Goal: Find specific page/section: Find specific page/section

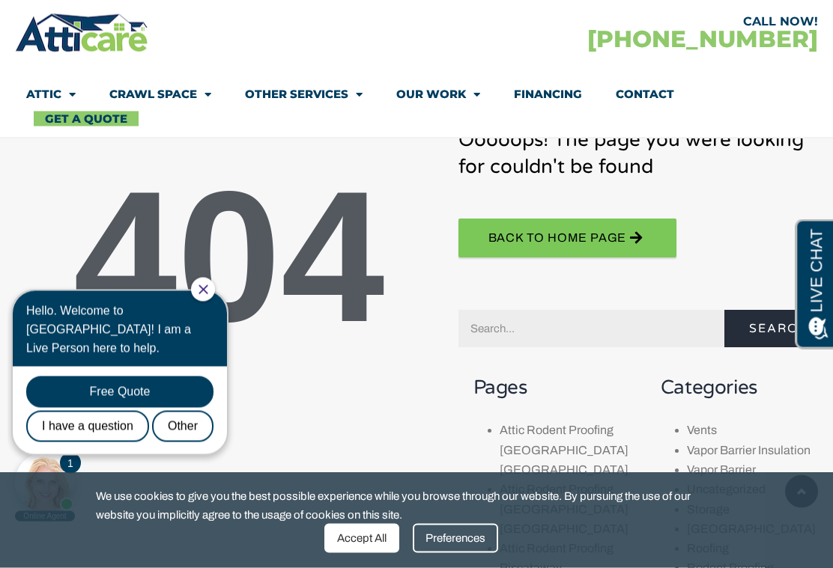
scroll to position [154, 0]
click at [159, 89] on link "Crawl Space" at bounding box center [160, 94] width 102 height 34
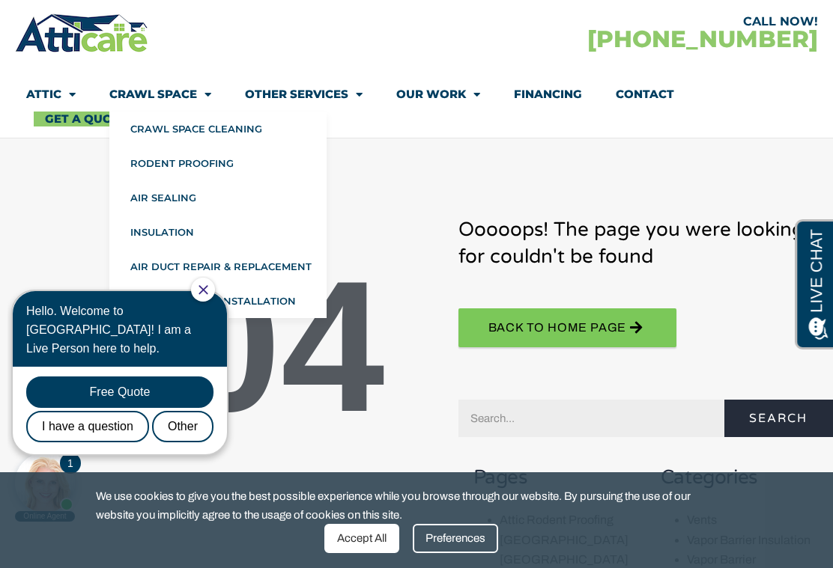
scroll to position [64, 0]
click at [313, 60] on div "CALL NOW! 1-866-607-4102 Attic Attic Cleaning Rodent Proofing Air Sealing Insul…" at bounding box center [416, 74] width 803 height 127
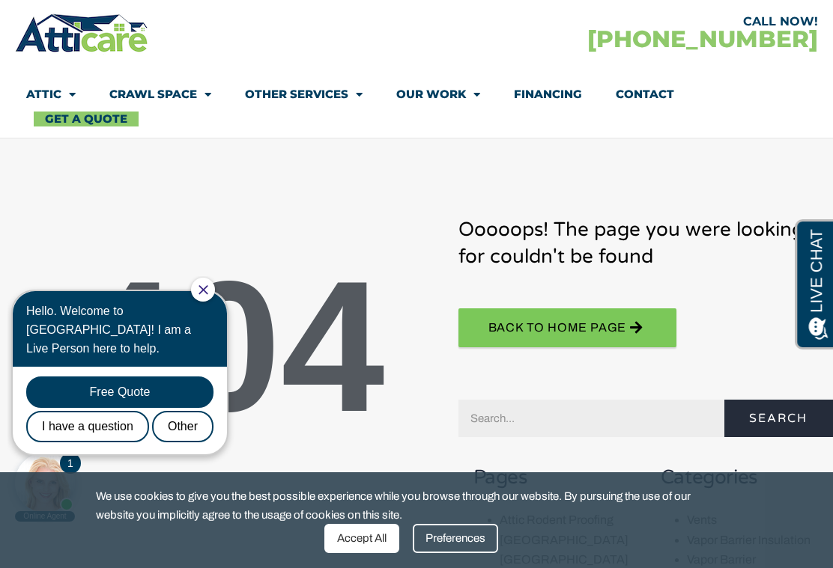
click at [312, 60] on div "CALL NOW! 1-866-607-4102 Attic Attic Cleaning Rodent Proofing Air Sealing Insul…" at bounding box center [416, 74] width 803 height 127
click at [304, 100] on link "Other Services" at bounding box center [304, 94] width 118 height 34
click at [300, 85] on link "Other Services" at bounding box center [304, 94] width 118 height 34
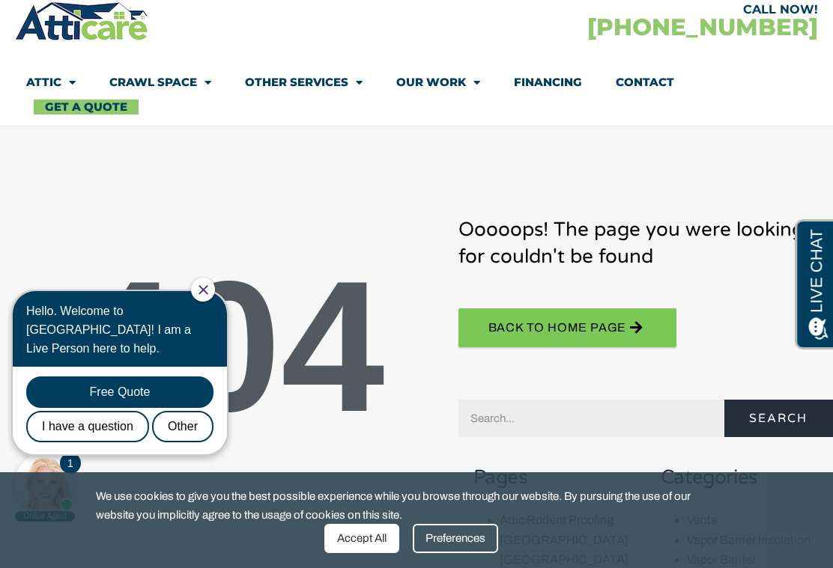
scroll to position [92, 0]
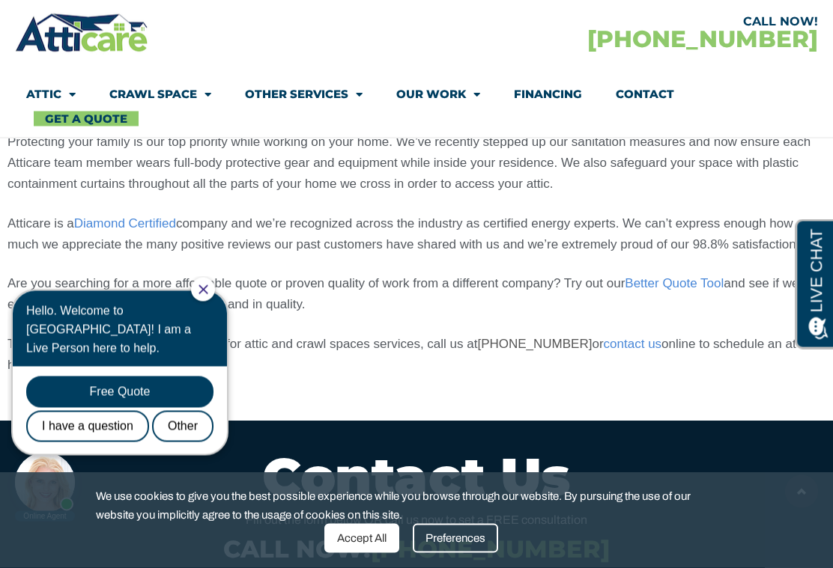
scroll to position [1114, 0]
click at [64, 82] on span "Menu" at bounding box center [68, 95] width 14 height 26
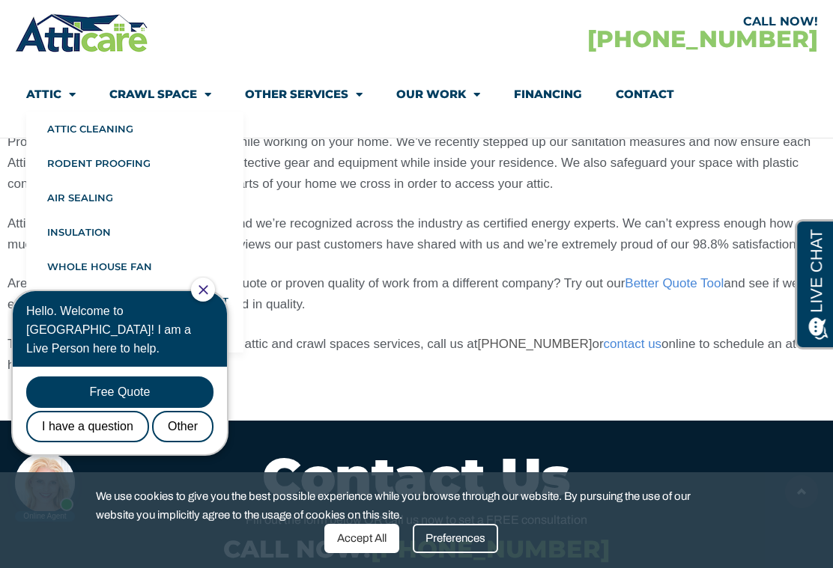
click at [65, 115] on link "Attic Cleaning" at bounding box center [134, 129] width 217 height 34
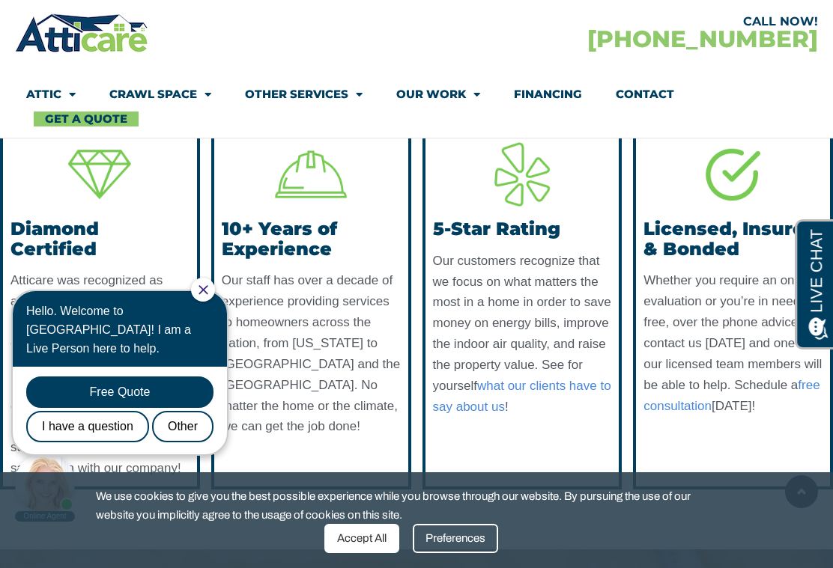
scroll to position [3728, 0]
